Goal: Information Seeking & Learning: Compare options

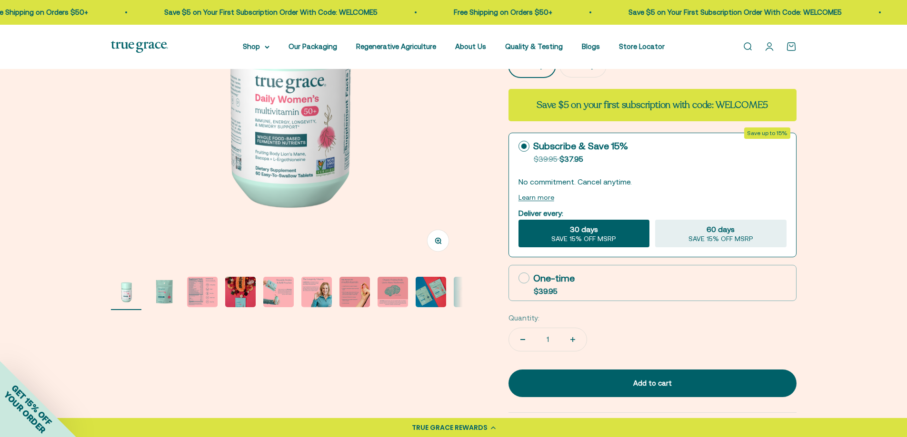
scroll to position [190, 0]
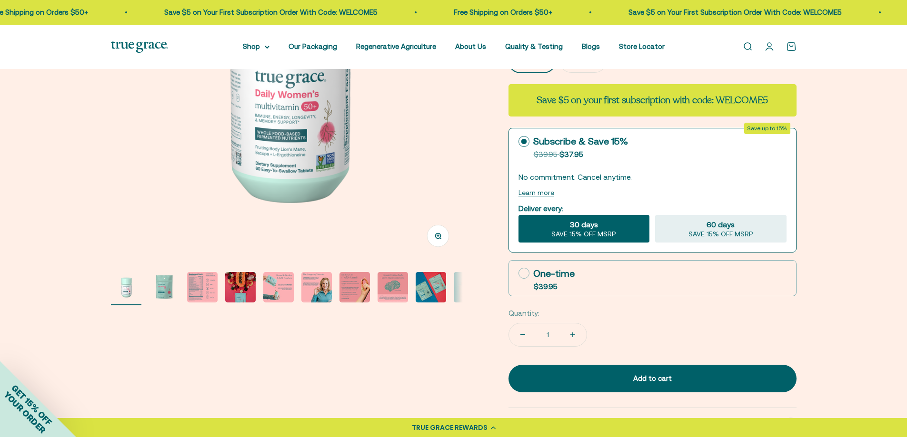
click at [171, 297] on img "Go to item 2" at bounding box center [164, 287] width 30 height 30
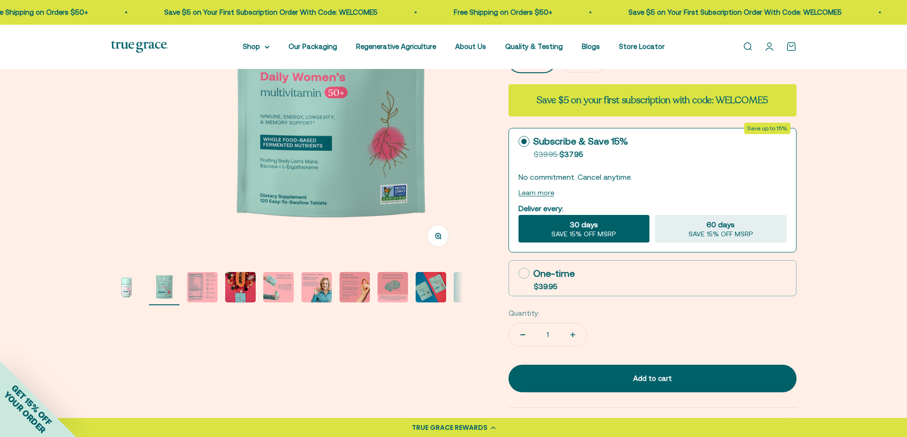
scroll to position [0, 363]
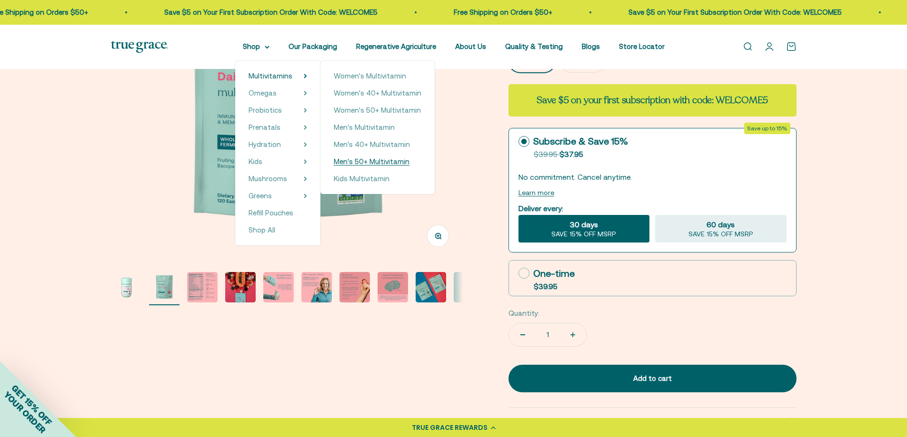
click at [370, 162] on span "Men's 50+ Multivitamin" at bounding box center [372, 162] width 76 height 8
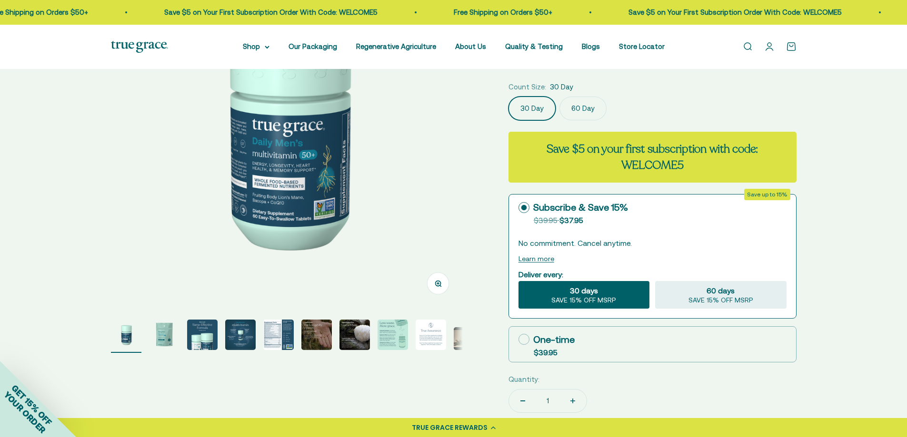
click at [167, 337] on img "Go to item 2" at bounding box center [164, 335] width 30 height 30
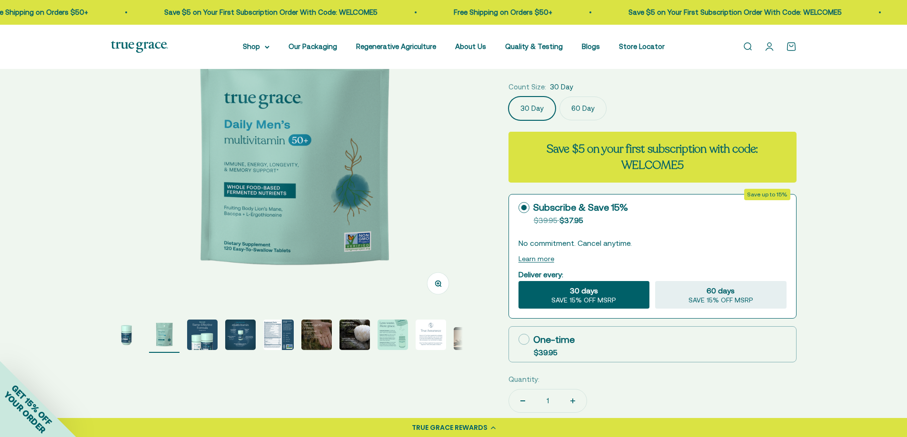
scroll to position [0, 363]
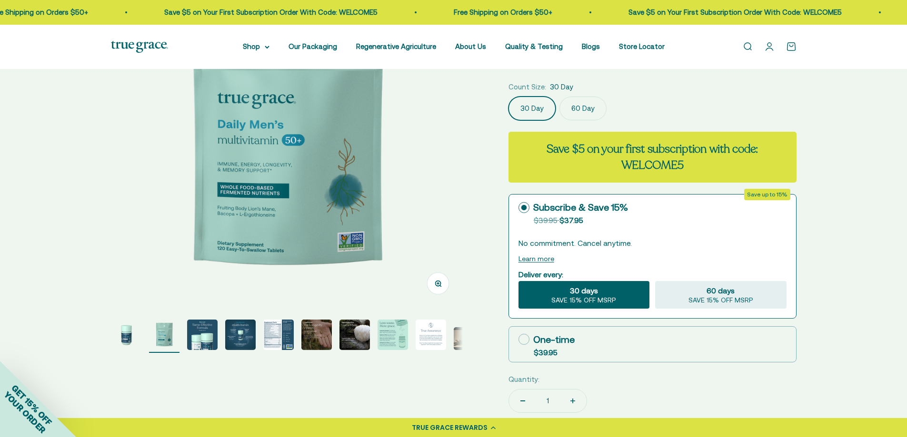
click at [136, 325] on img "Go to item 1" at bounding box center [126, 335] width 30 height 30
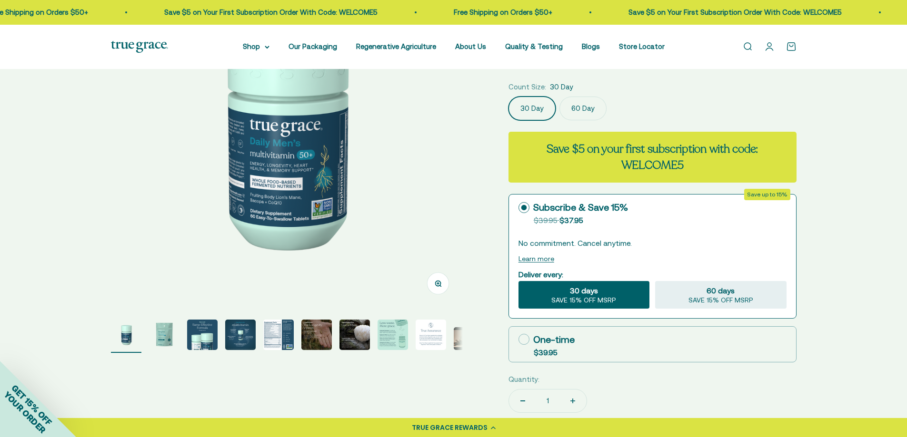
scroll to position [0, 0]
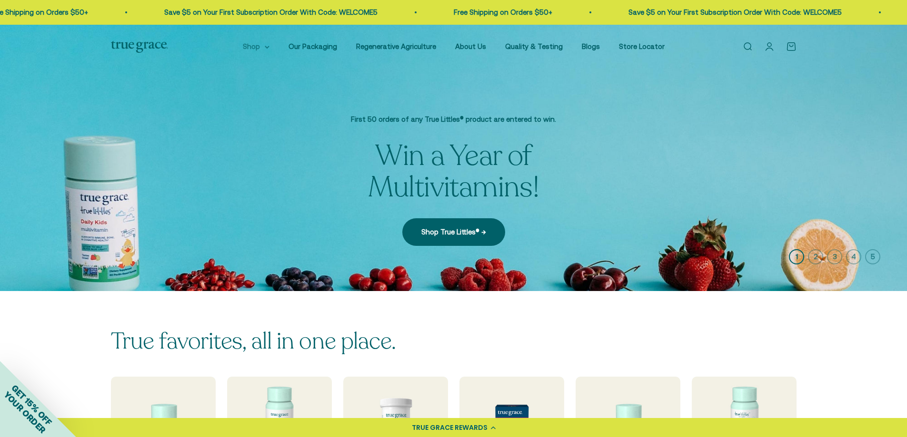
click at [261, 45] on summary "Shop" at bounding box center [256, 46] width 27 height 11
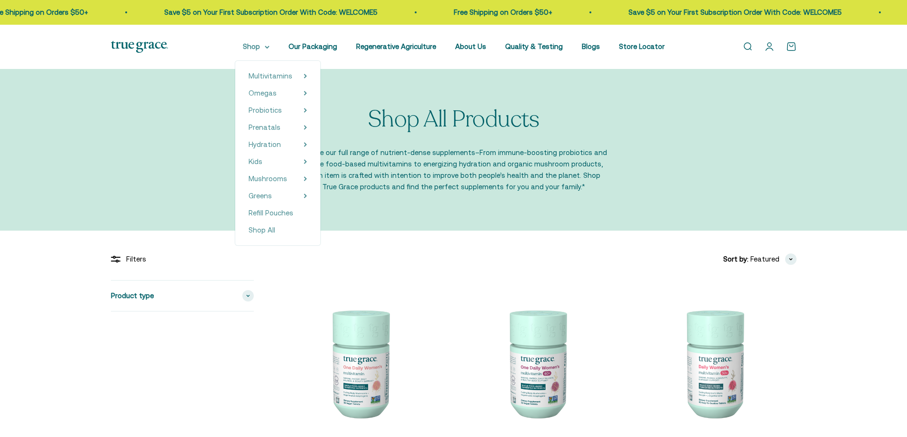
click at [268, 46] on summary "Shop" at bounding box center [256, 46] width 27 height 11
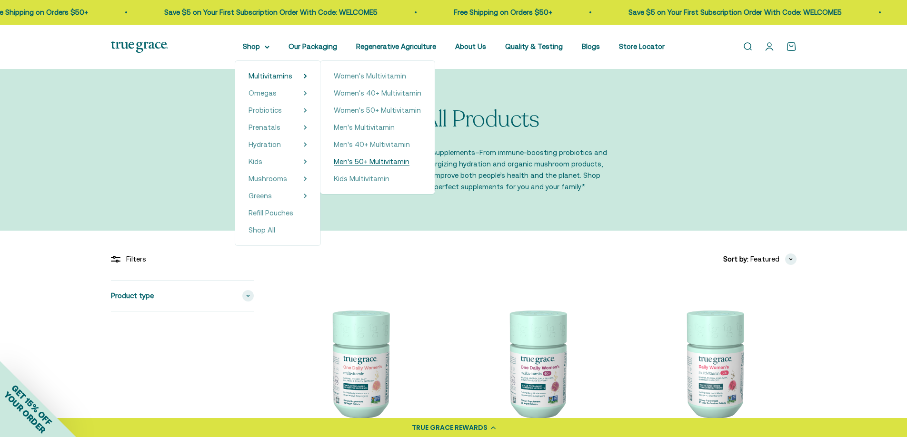
click at [386, 159] on span "Men's 50+ Multivitamin" at bounding box center [372, 162] width 76 height 8
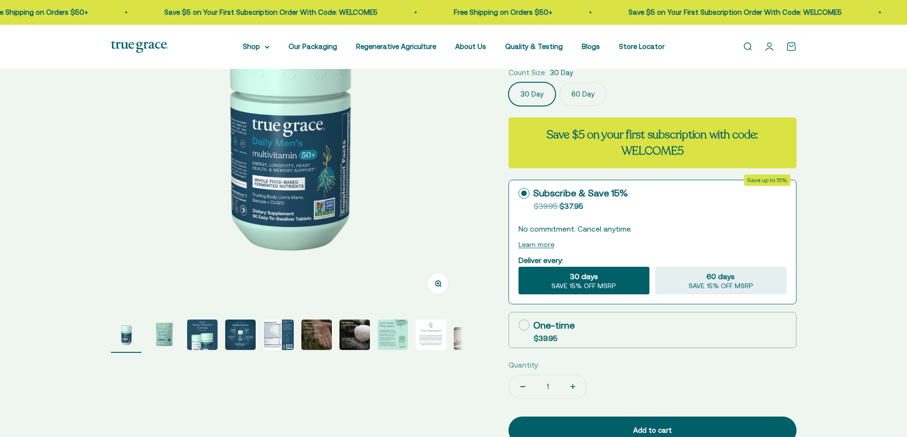
click at [165, 337] on img "Go to item 2" at bounding box center [164, 335] width 30 height 30
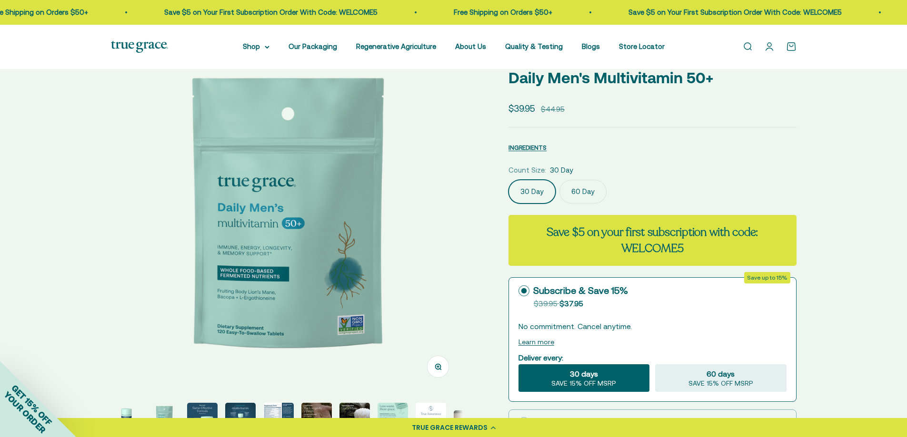
scroll to position [95, 0]
